Goal: Check status: Check status

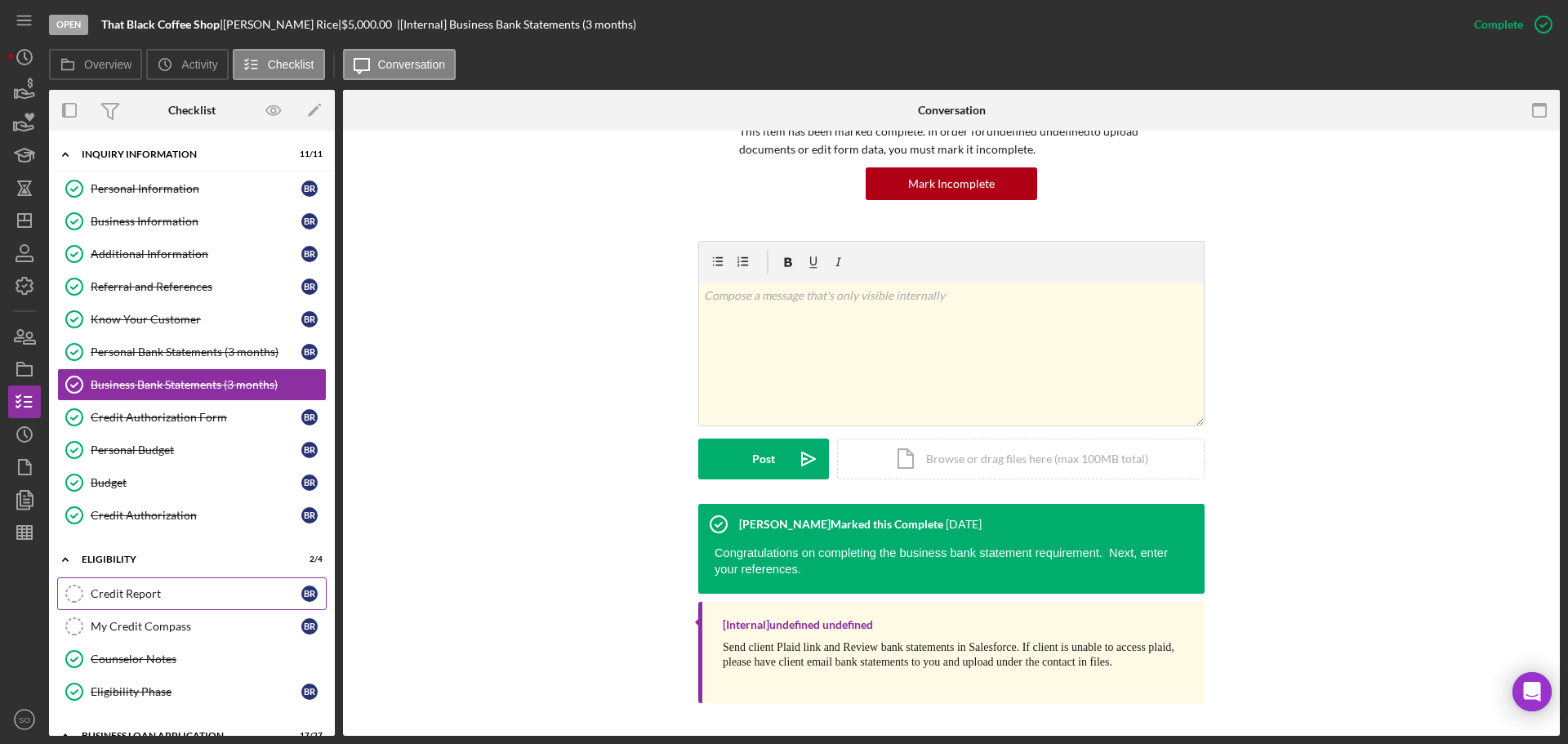
scroll to position [163, 0]
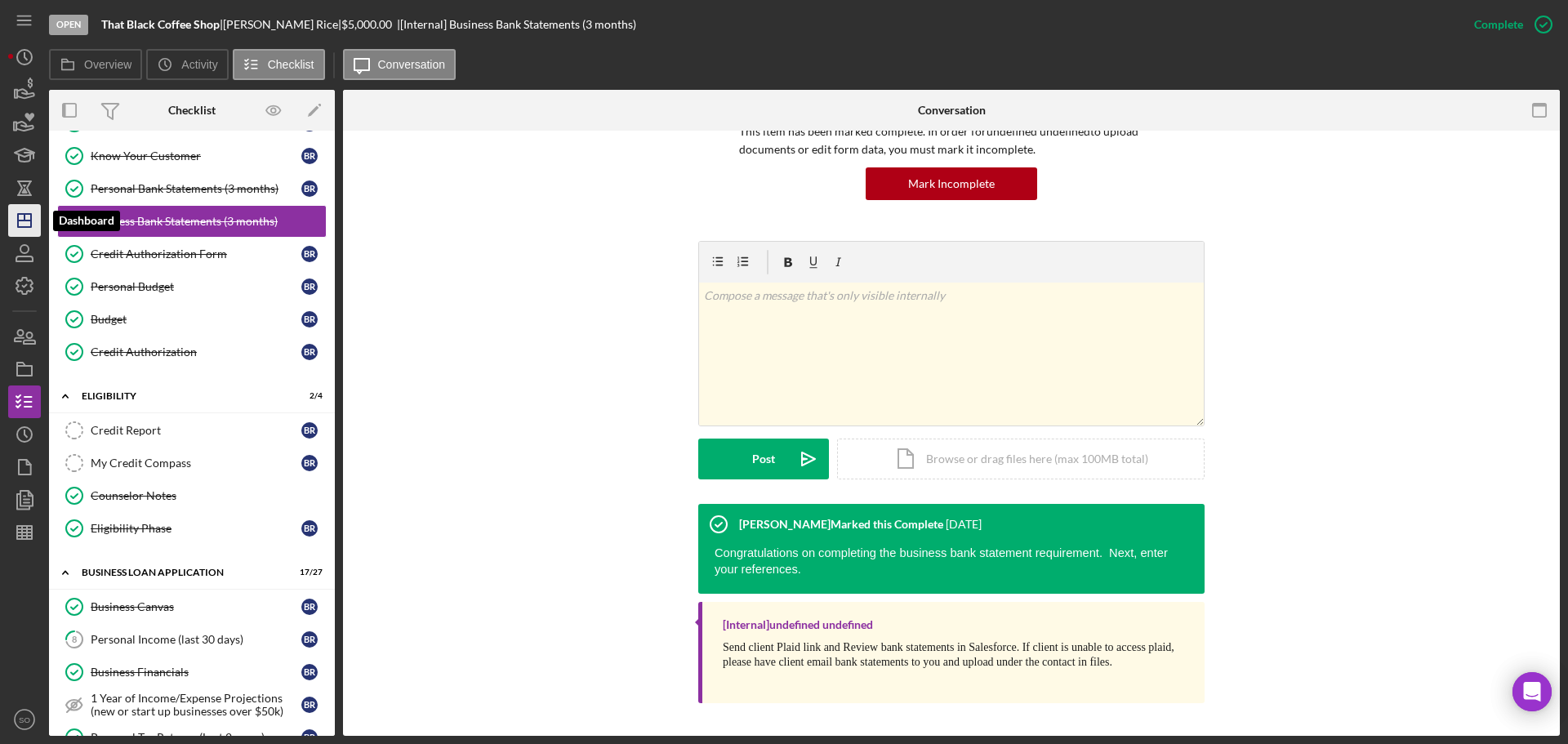
click at [23, 230] on icon "Icon/Dashboard" at bounding box center [25, 220] width 41 height 41
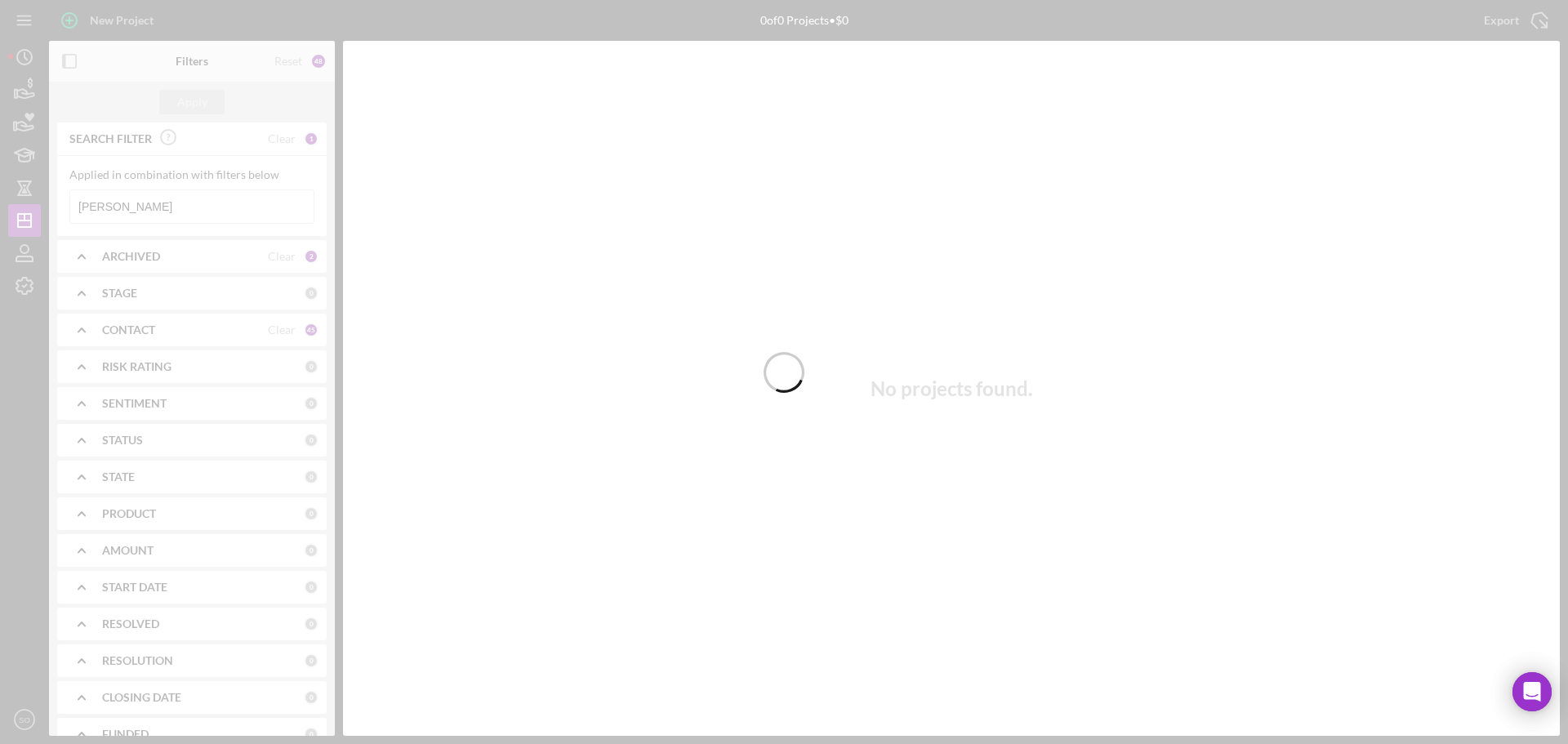
click at [161, 205] on div at bounding box center [784, 372] width 1568 height 744
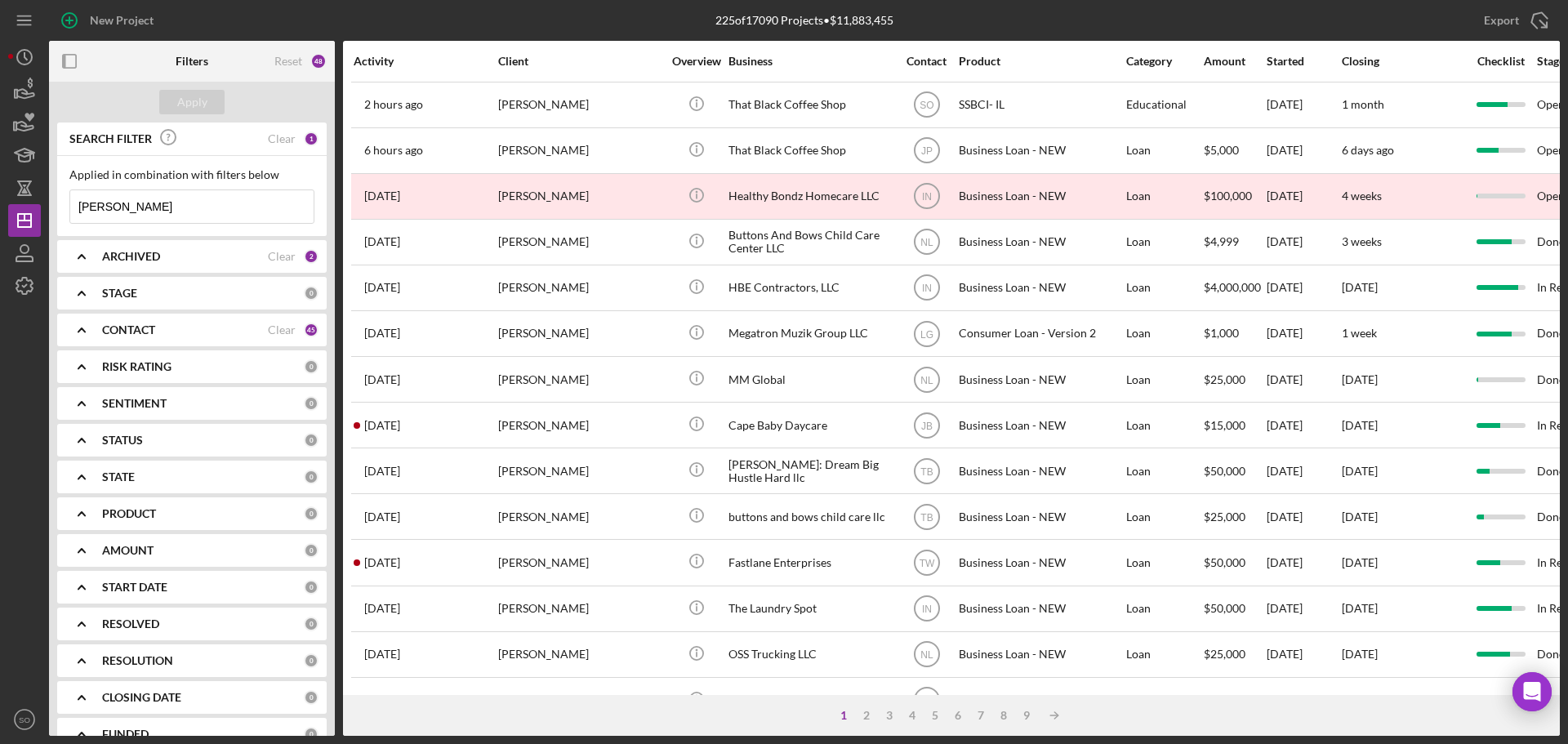
click at [161, 205] on input "brandon rice" at bounding box center [191, 207] width 244 height 32
type input "b"
type input "eric reedus"
click at [197, 95] on div "Apply" at bounding box center [191, 102] width 30 height 25
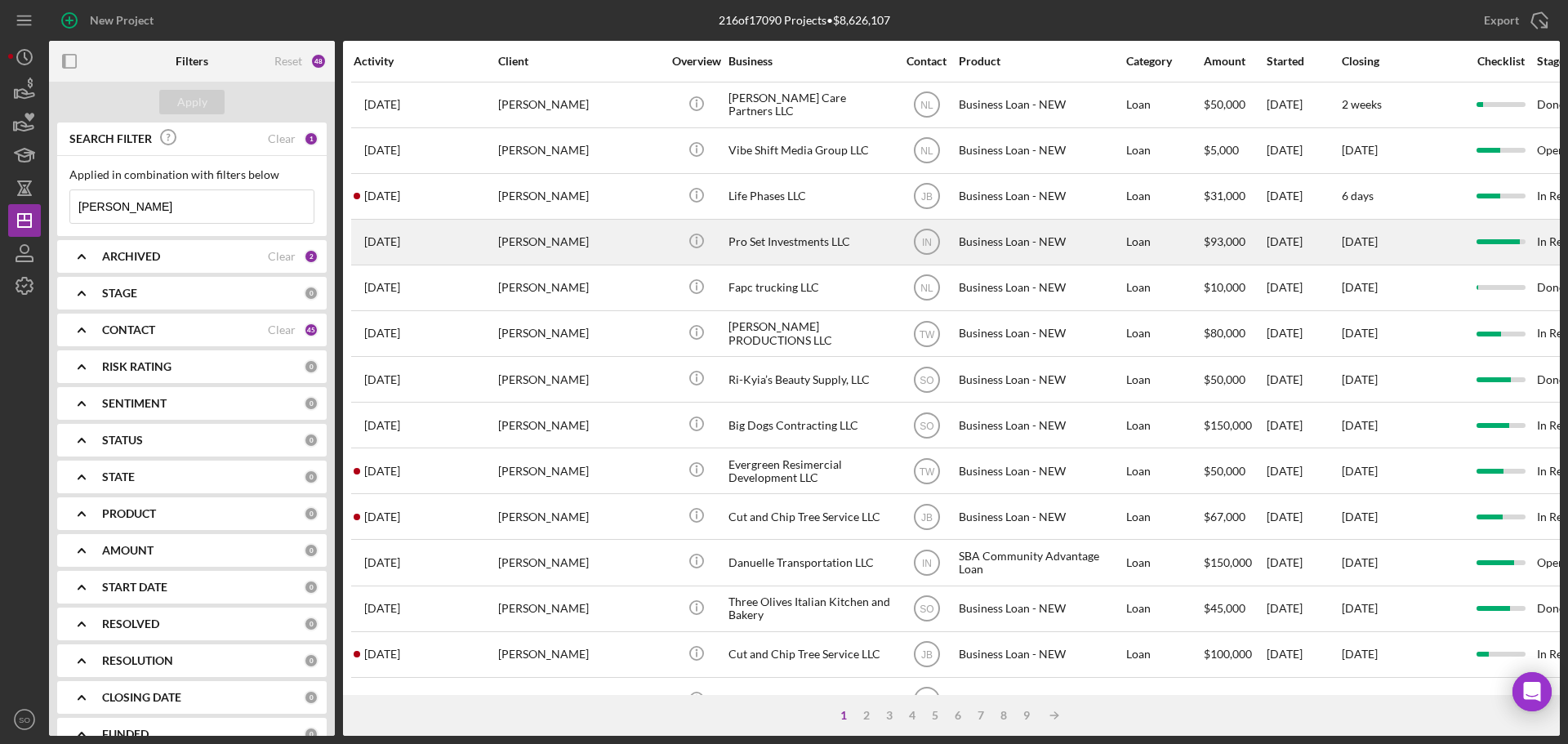
click at [563, 235] on div "Eric Reedus" at bounding box center [579, 242] width 163 height 44
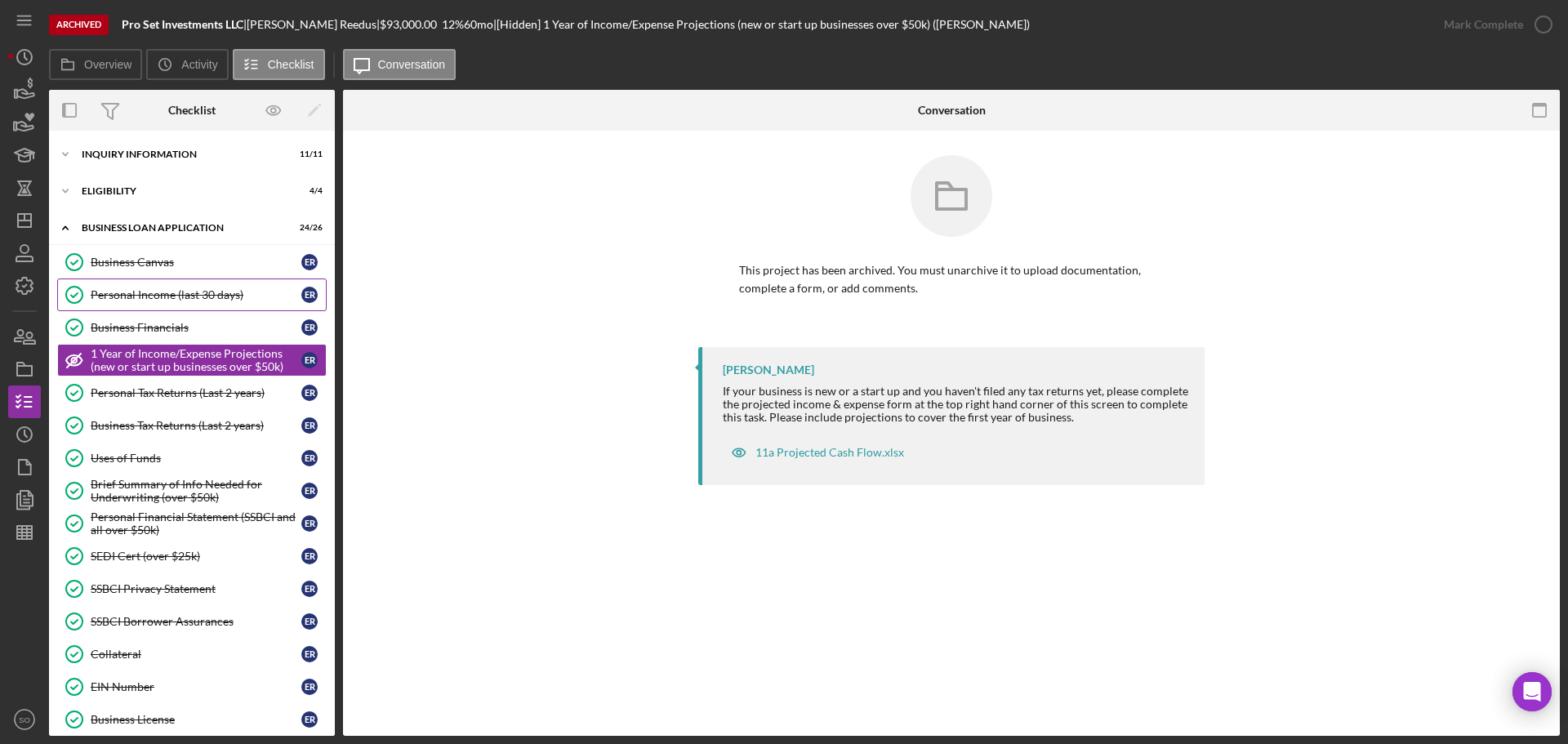
click at [168, 296] on div "Personal Income (last 30 days)" at bounding box center [196, 294] width 211 height 13
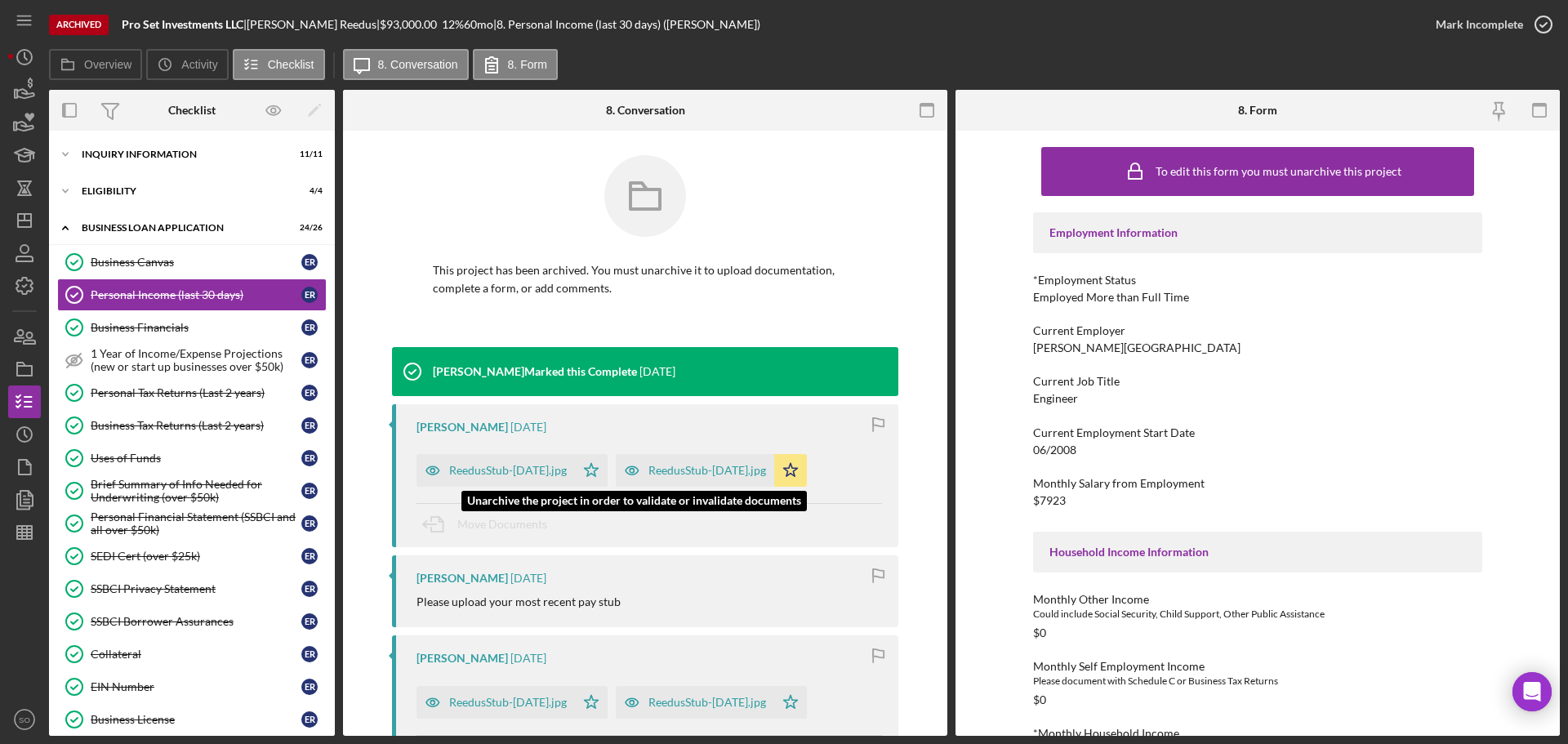
click at [704, 468] on div "ReedusStub-July04.jpg" at bounding box center [708, 470] width 118 height 13
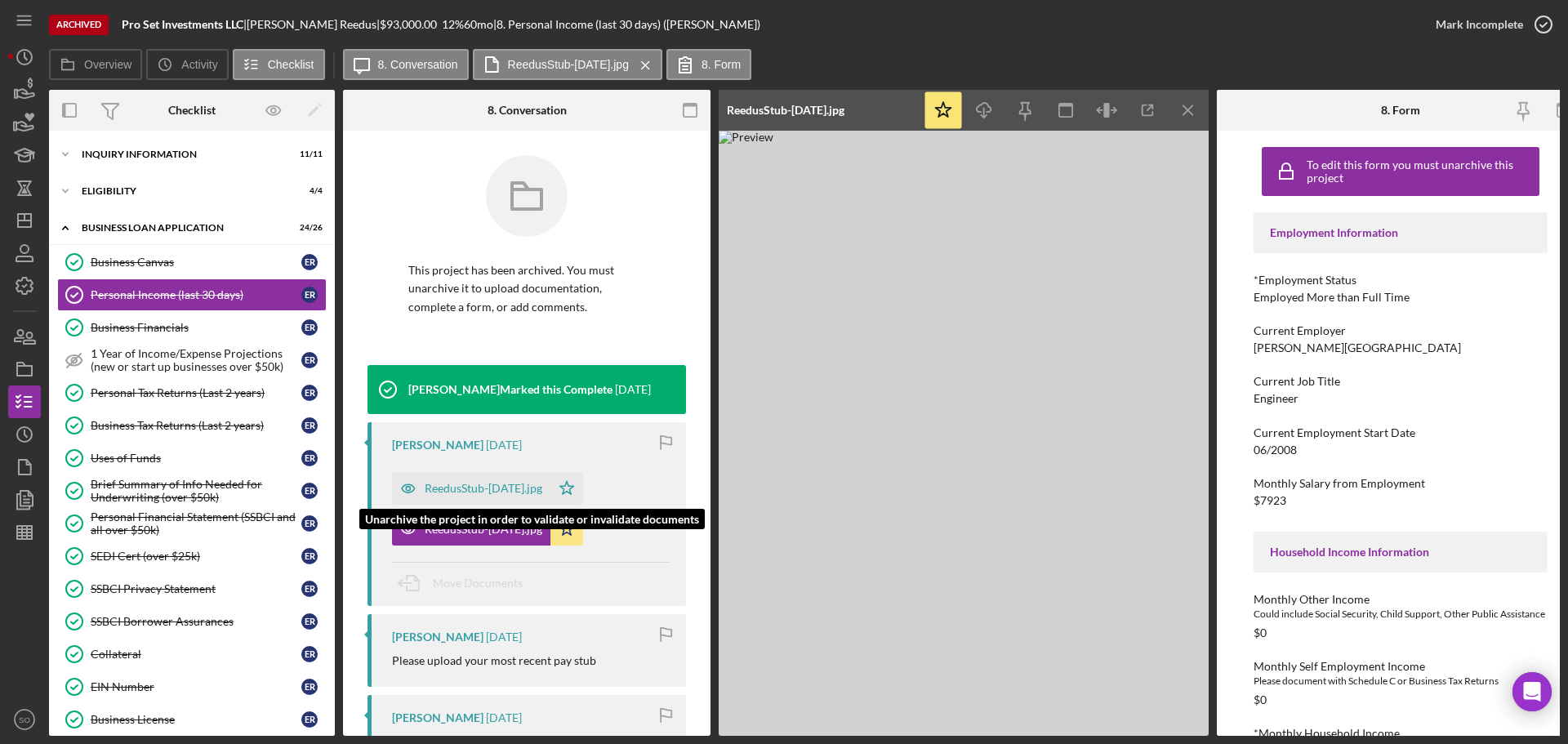
click at [484, 492] on div "ReedusStub-Jun20.jpg" at bounding box center [484, 488] width 118 height 13
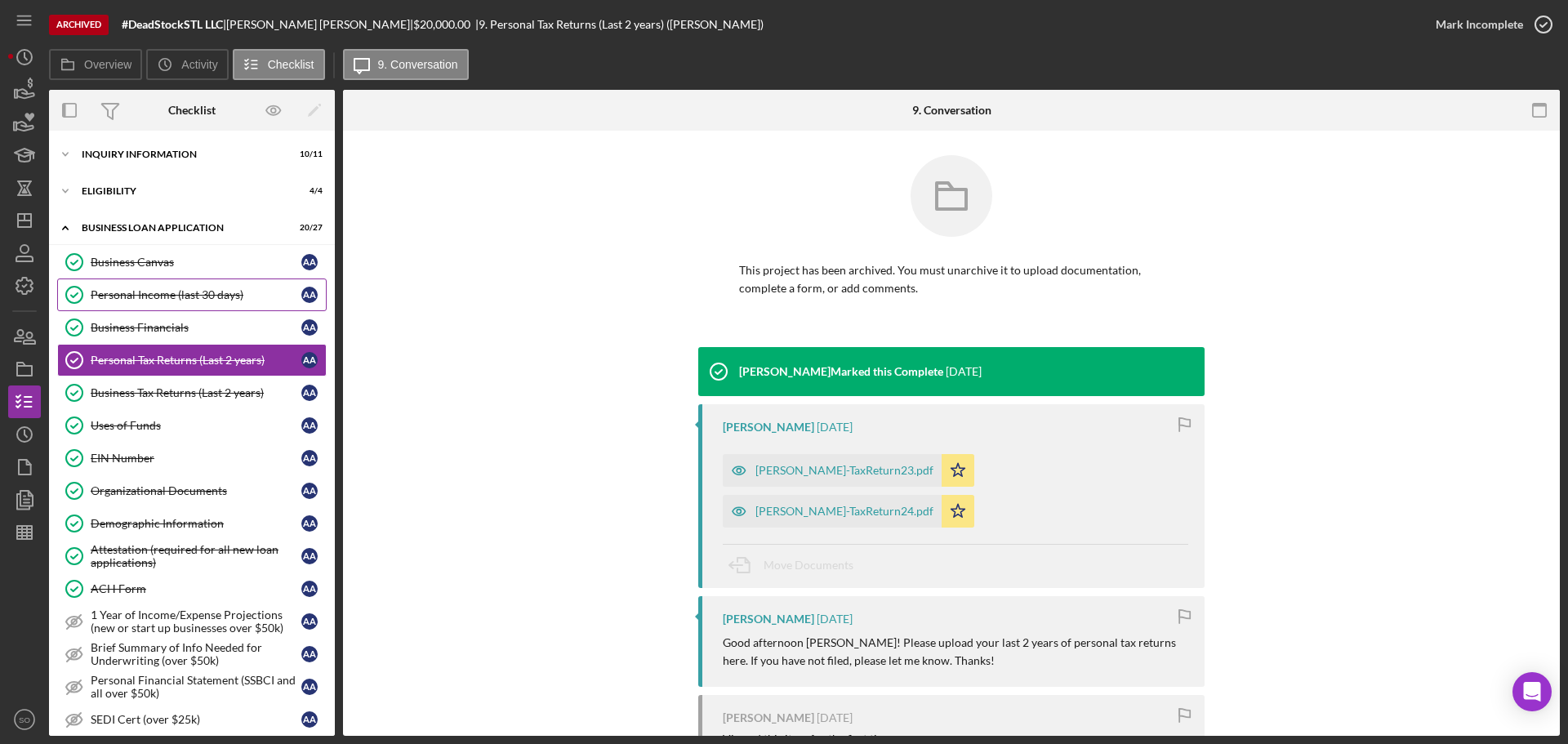
click at [179, 294] on div "Personal Income (last 30 days)" at bounding box center [196, 294] width 211 height 13
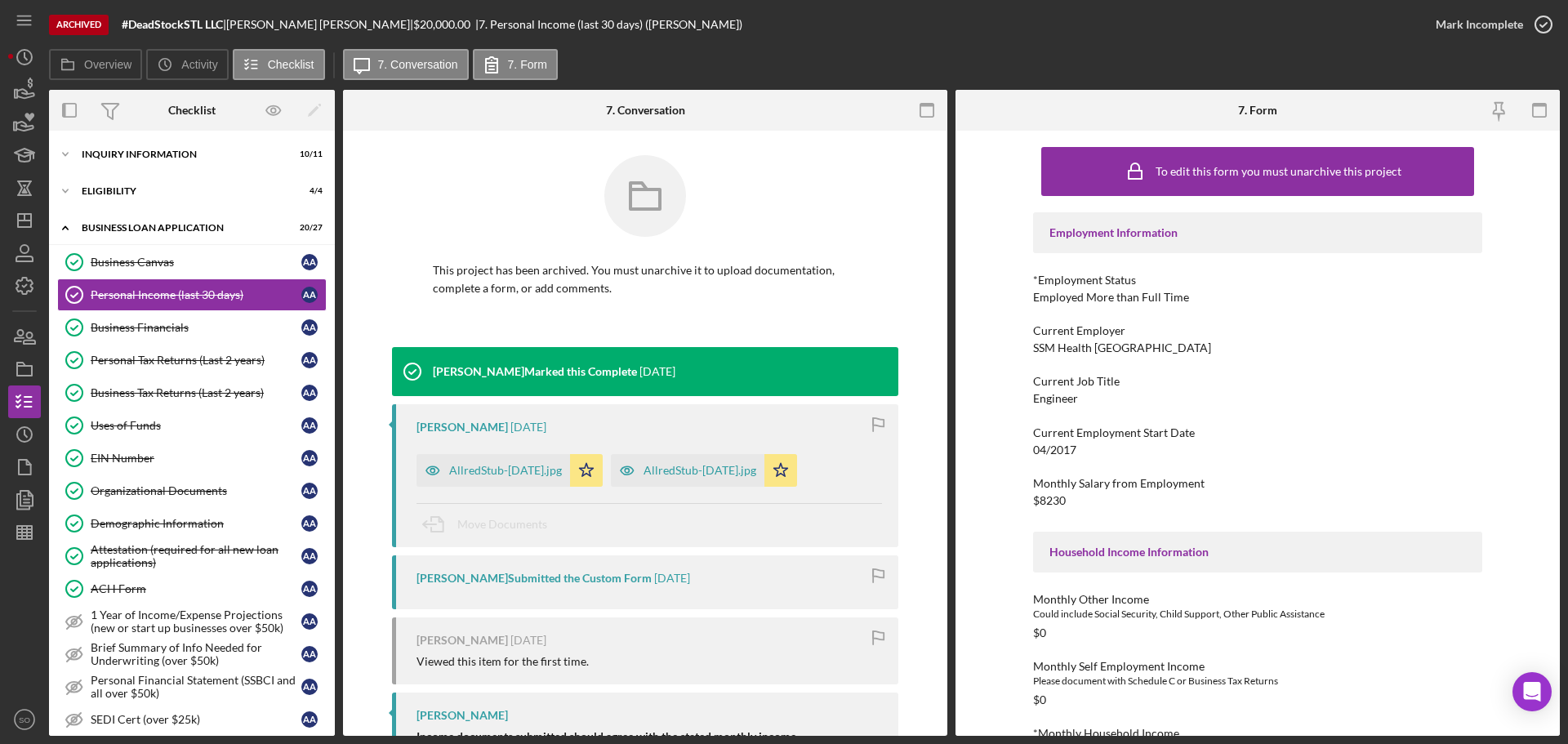
scroll to position [205, 0]
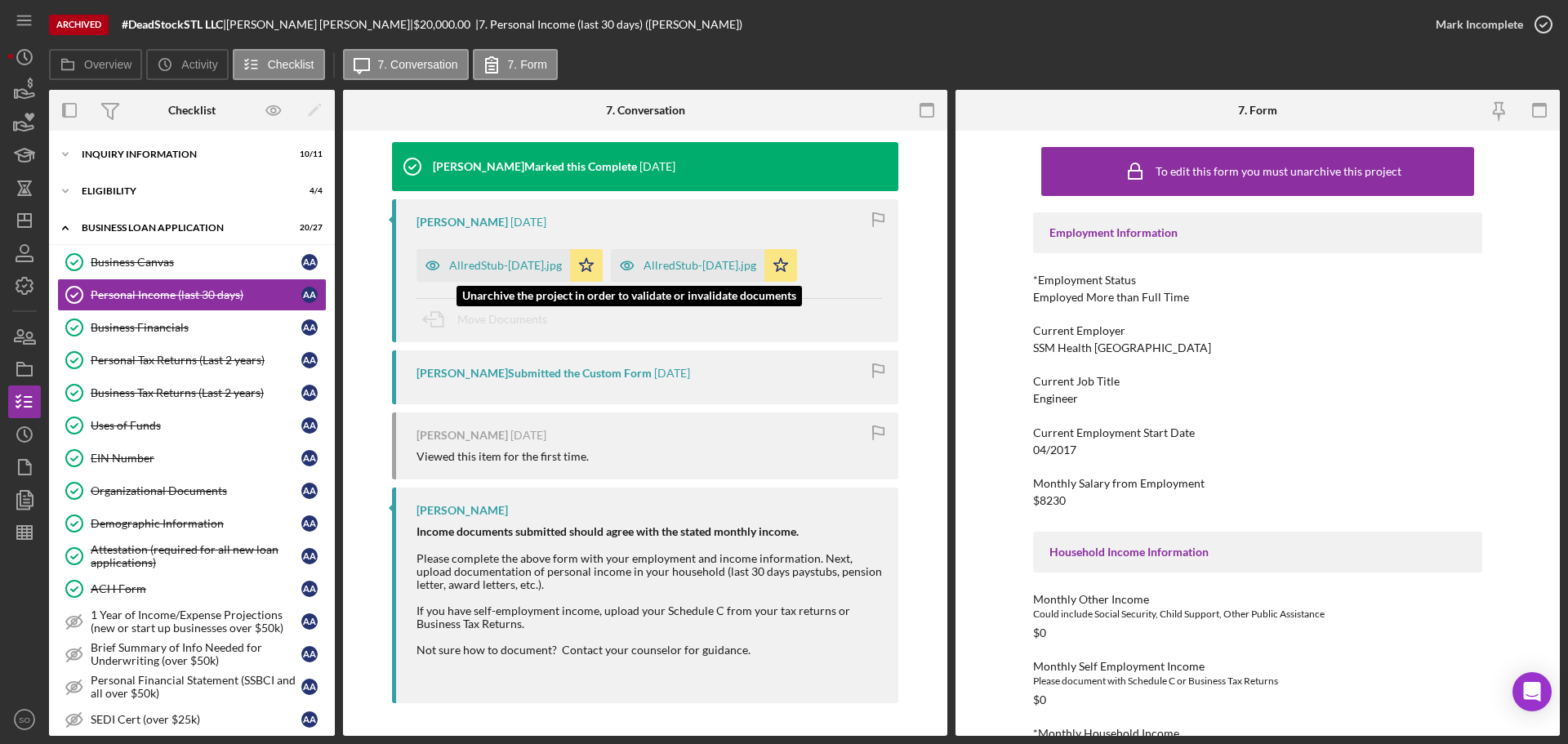
click at [694, 264] on div "AllredStub-[DATE].jpg" at bounding box center [700, 265] width 113 height 13
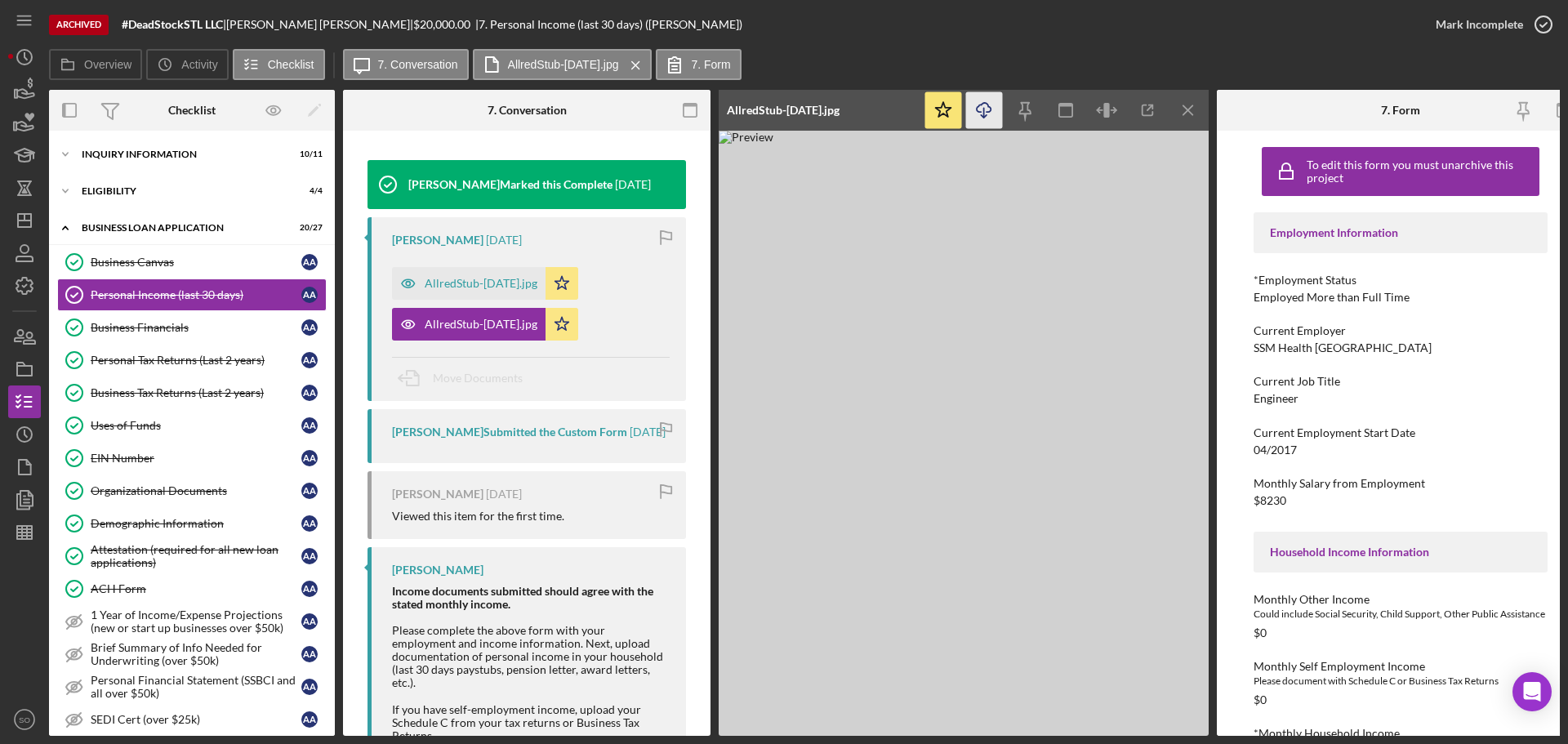
click at [989, 115] on icon "Icon/Download" at bounding box center [984, 110] width 37 height 37
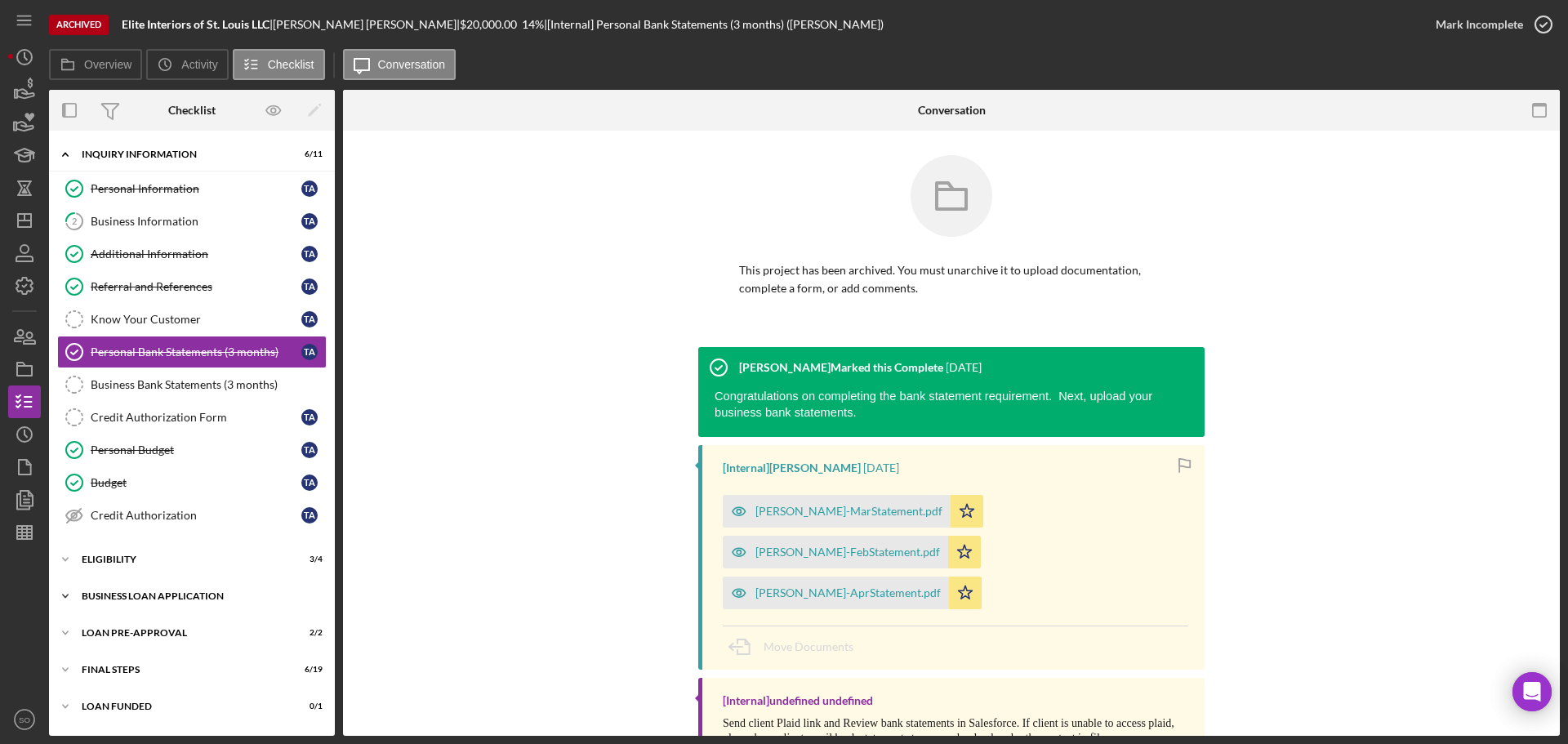
click at [177, 593] on div "BUSINESS LOAN APPLICATION" at bounding box center [198, 595] width 232 height 9
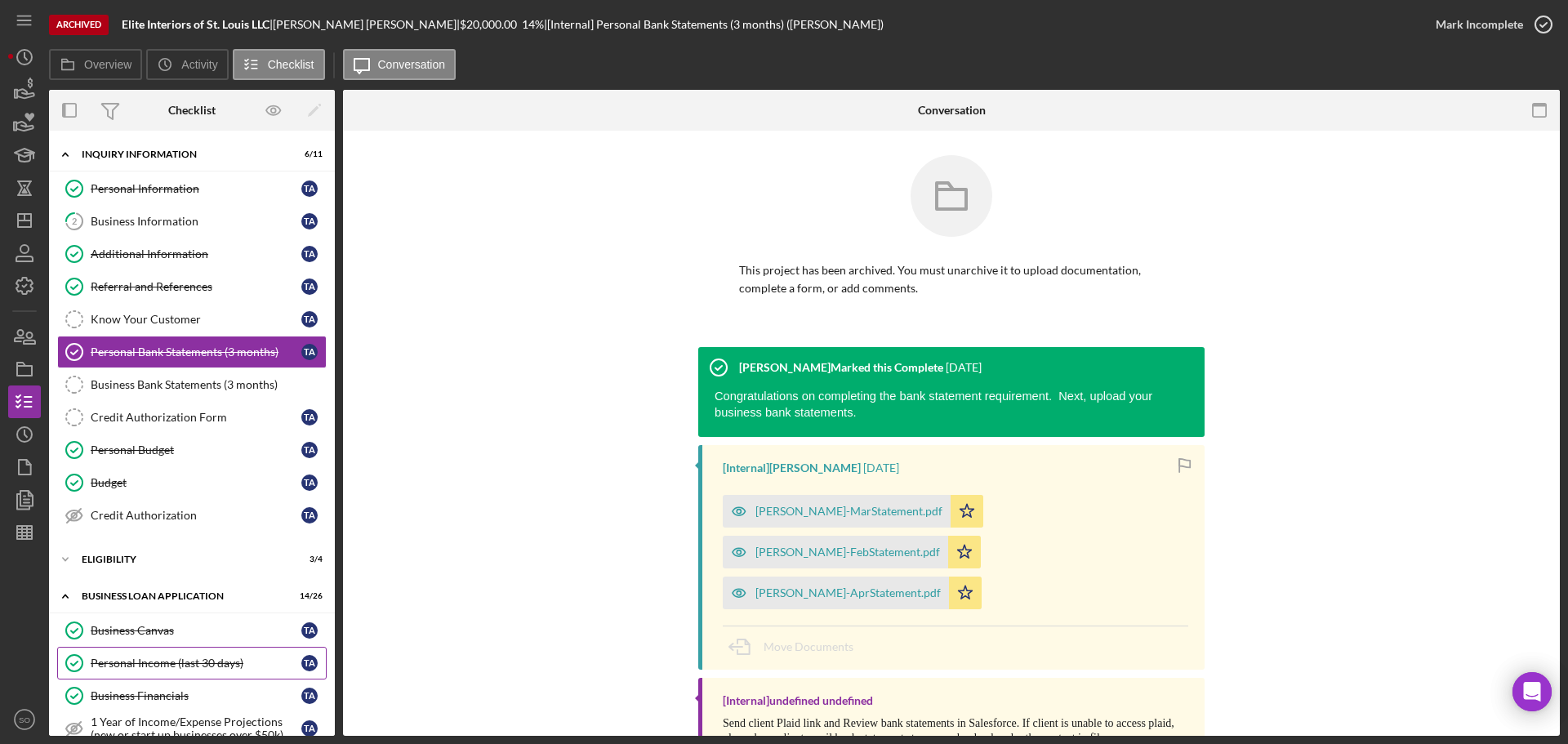
scroll to position [245, 0]
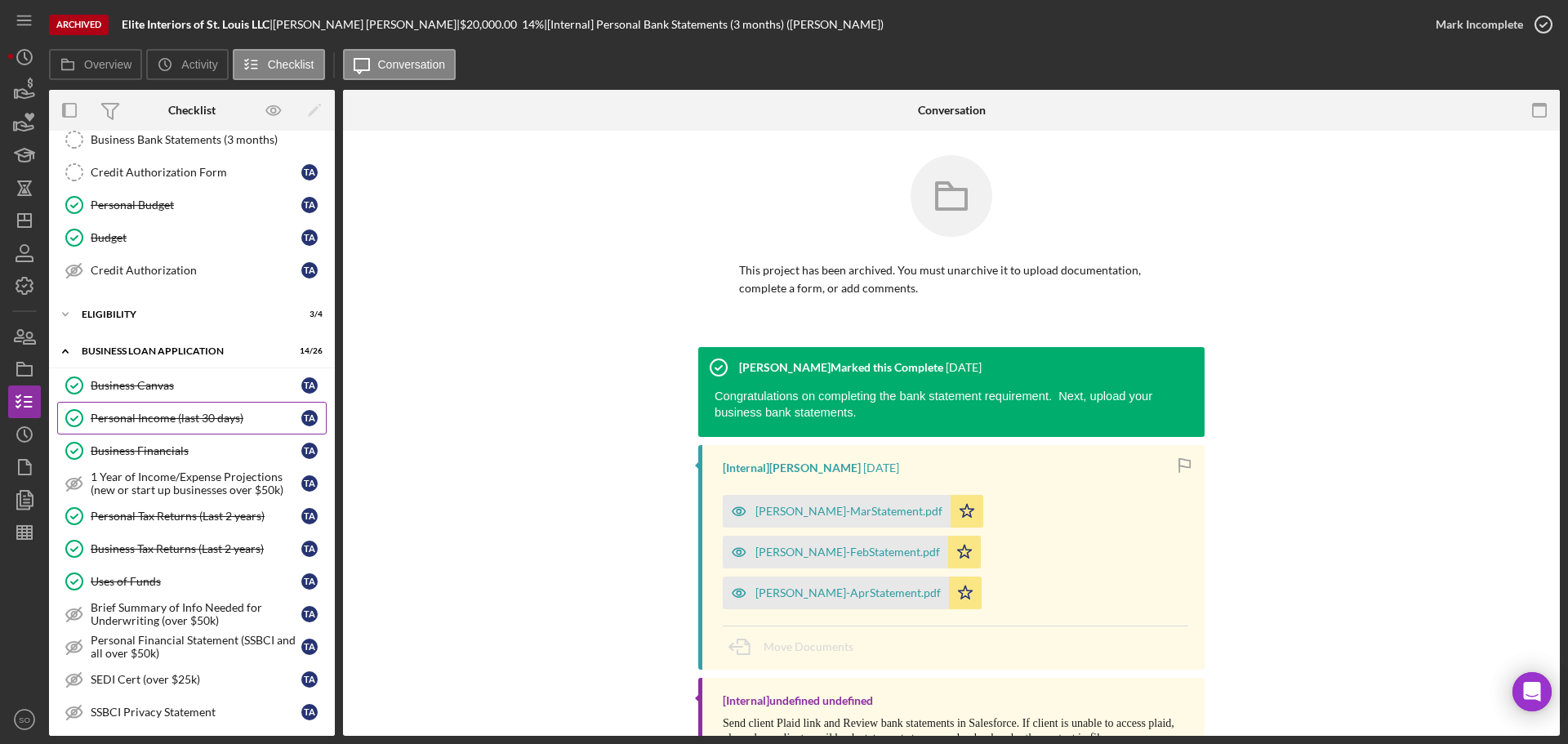
click at [176, 425] on link "Personal Income (last 30 days) Personal Income (last 30 days) T A" at bounding box center [191, 418] width 269 height 32
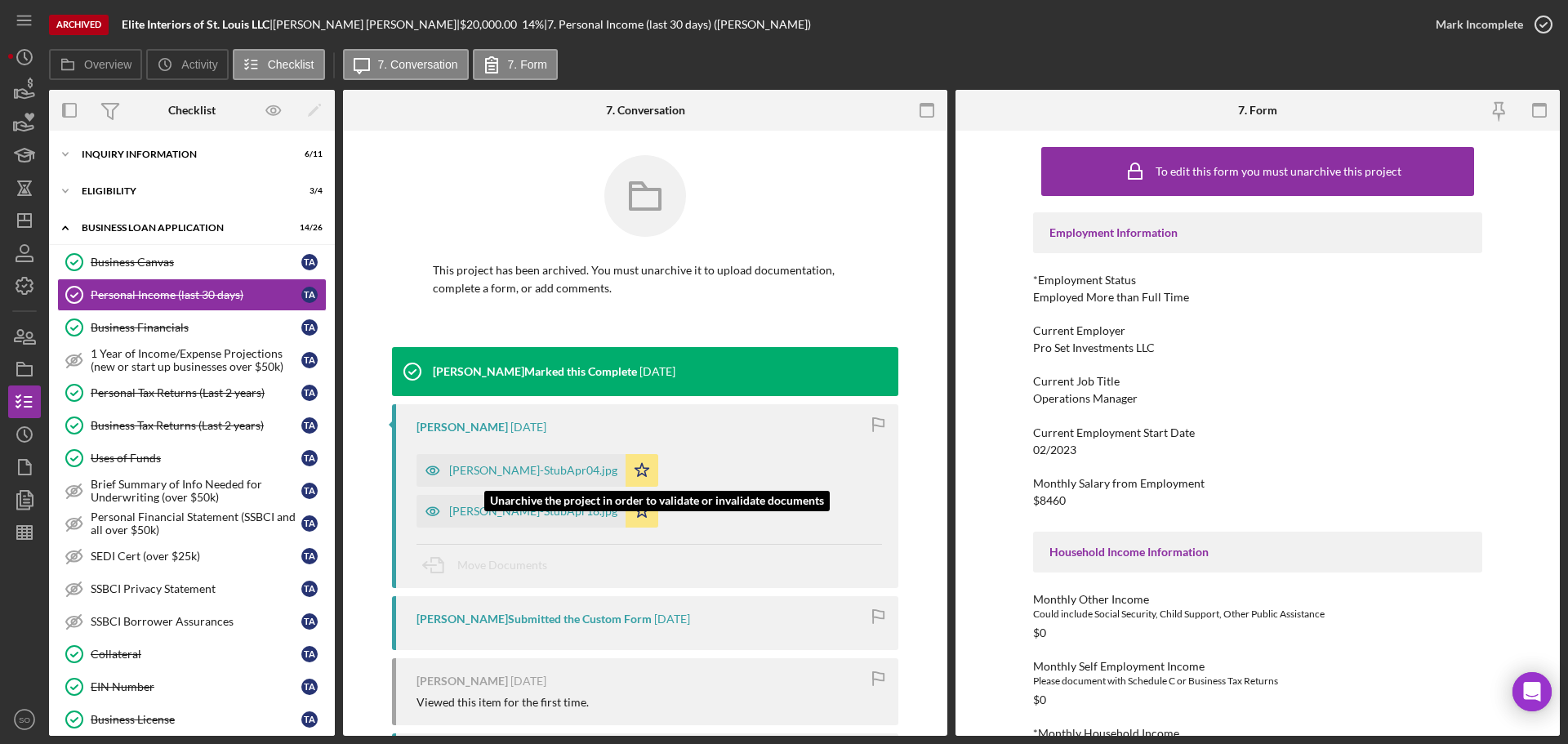
click at [618, 505] on div "[PERSON_NAME]-StubApr18.jpg" at bounding box center [533, 511] width 168 height 13
